Goal: Task Accomplishment & Management: Use online tool/utility

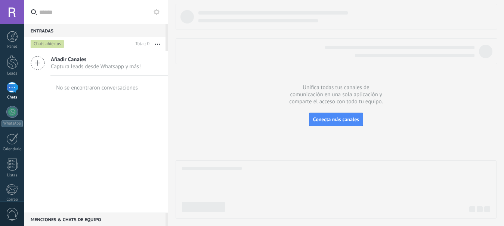
click at [38, 63] on icon at bounding box center [38, 63] width 14 height 14
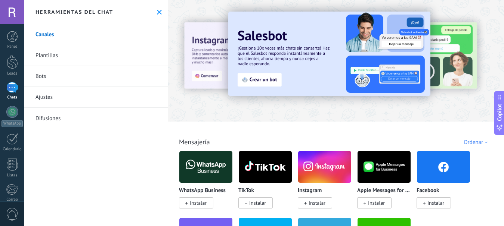
click at [41, 77] on link "Bots" at bounding box center [96, 76] width 144 height 21
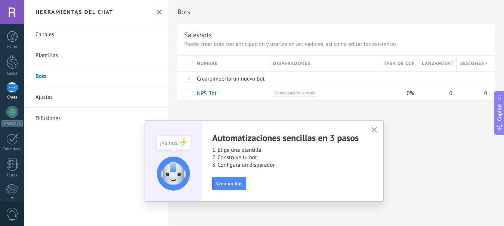
click at [41, 58] on link "Plantillas" at bounding box center [96, 55] width 144 height 21
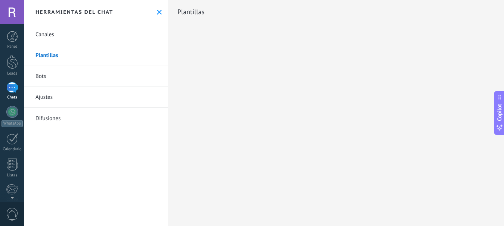
click at [44, 75] on link "Bots" at bounding box center [96, 76] width 144 height 21
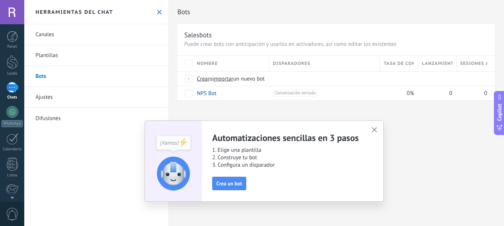
click at [372, 130] on icon "button" at bounding box center [375, 130] width 6 height 6
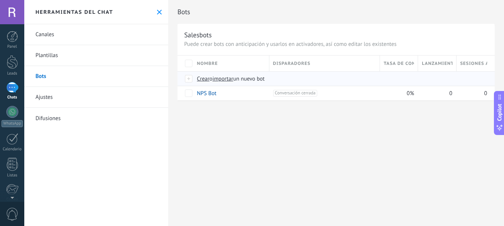
click at [223, 78] on span "importar" at bounding box center [223, 78] width 21 height 7
click at [0, 0] on input "importar un nuevo bot" at bounding box center [0, 0] width 0 height 0
click at [295, 79] on span "Crear o importar un nuevo bot" at bounding box center [328, 78] width 262 height 7
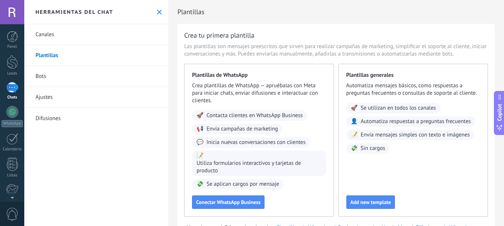
click at [35, 78] on link "Bots" at bounding box center [96, 76] width 144 height 21
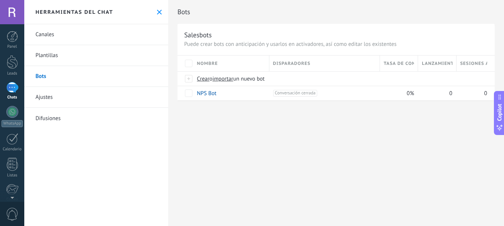
click at [206, 61] on span "Nombre" at bounding box center [207, 63] width 21 height 7
click at [215, 63] on span "Nombre" at bounding box center [207, 63] width 21 height 7
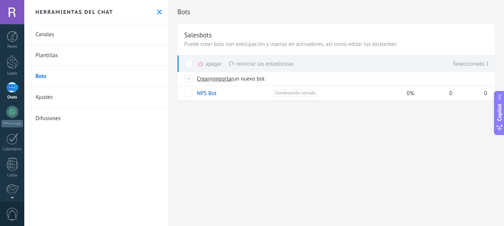
click at [191, 121] on div "Bots Salesbots Puede crear bots con anticipación y usarlos en activadores, así …" at bounding box center [336, 113] width 336 height 226
click at [188, 78] on div at bounding box center [189, 78] width 8 height 7
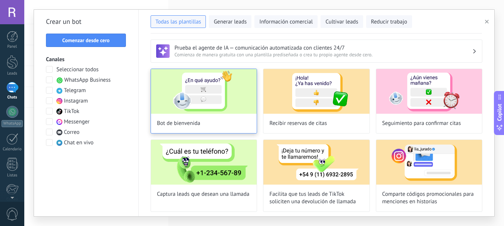
click at [211, 87] on img at bounding box center [204, 91] width 106 height 45
type input "**********"
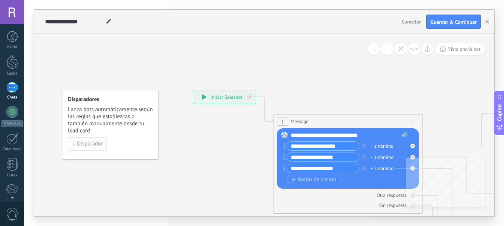
click at [77, 144] on span "Disparador" at bounding box center [90, 144] width 26 height 5
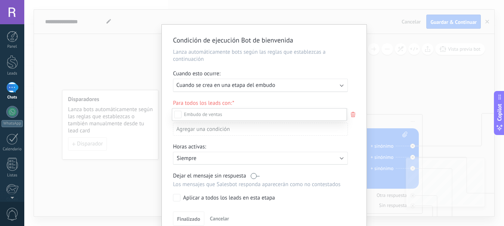
click at [352, 115] on div at bounding box center [264, 113] width 480 height 226
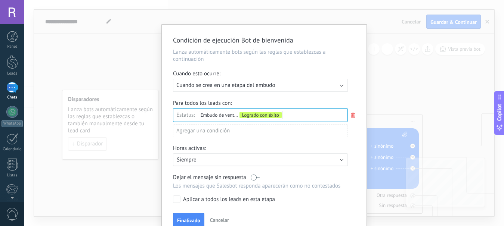
click at [352, 115] on icon at bounding box center [353, 115] width 8 height 9
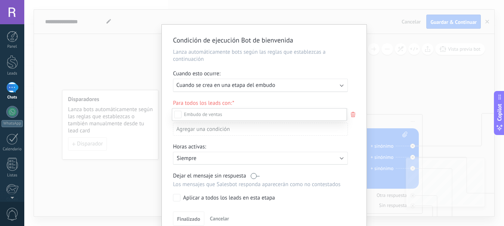
click at [389, 64] on div at bounding box center [264, 113] width 480 height 226
click at [389, 64] on div "Condición de ejecución Bot de bienvenida Lanza automáticamente bots según las r…" at bounding box center [264, 113] width 480 height 226
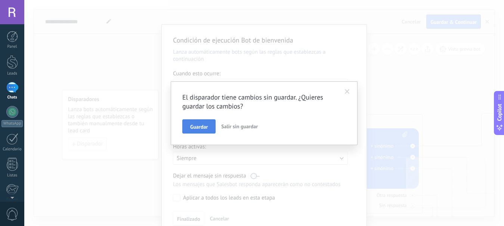
click at [194, 126] on span "Guardar" at bounding box center [199, 126] width 18 height 5
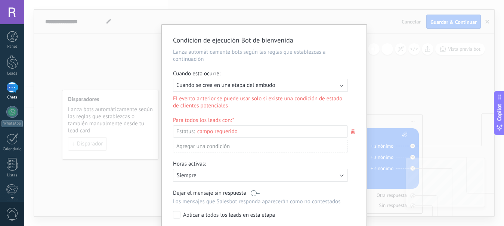
click at [395, 57] on div "Condición de ejecución Bot de bienvenida Lanza automáticamente bots según las r…" at bounding box center [264, 113] width 480 height 226
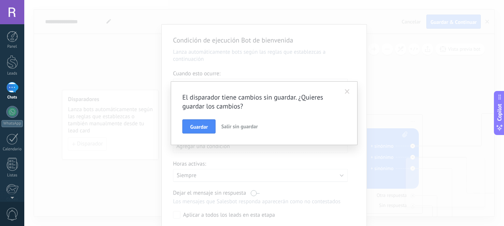
click at [246, 126] on span "Salir sin guardar" at bounding box center [239, 126] width 37 height 7
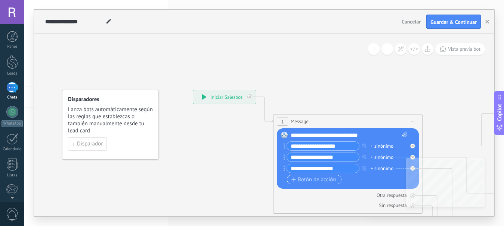
click at [322, 180] on span "Botón de acción" at bounding box center [313, 180] width 45 height 6
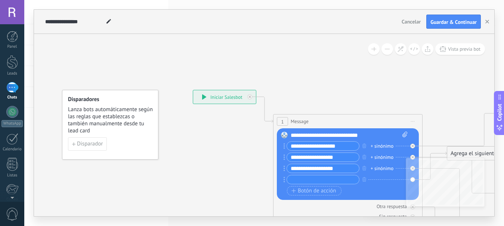
click at [11, 93] on div at bounding box center [12, 87] width 12 height 11
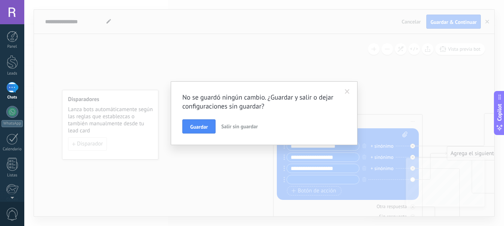
click at [241, 129] on span "Salir sin guardar" at bounding box center [239, 126] width 37 height 7
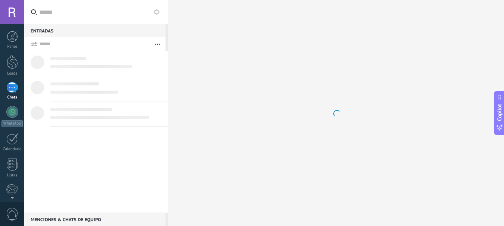
click at [14, 88] on div at bounding box center [12, 87] width 12 height 11
